Goal: Obtain resource: Obtain resource

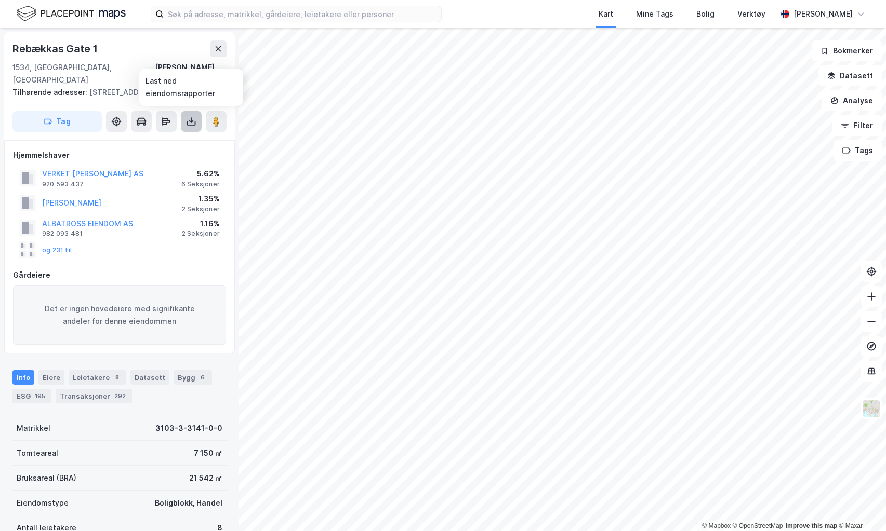
click at [192, 125] on icon at bounding box center [191, 124] width 9 height 4
click at [167, 140] on div "Last ned grunnbok" at bounding box center [140, 142] width 60 height 8
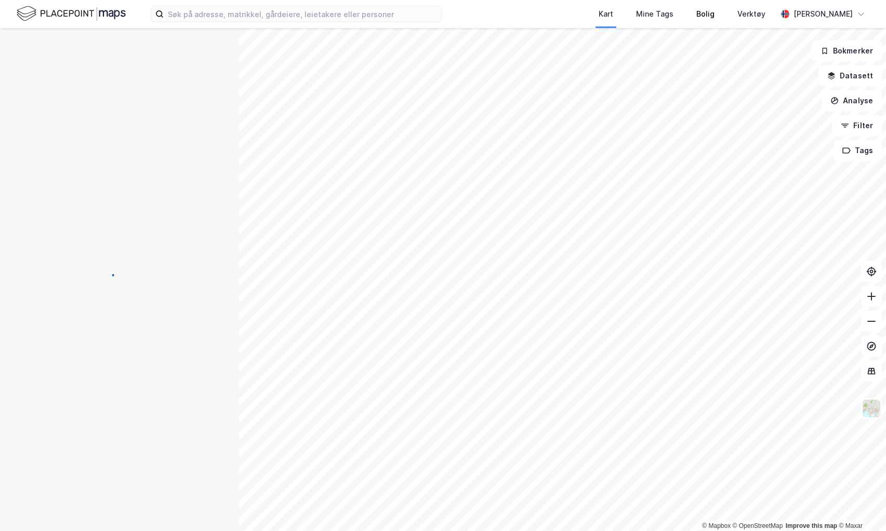
scroll to position [11, 0]
